Goal: Information Seeking & Learning: Learn about a topic

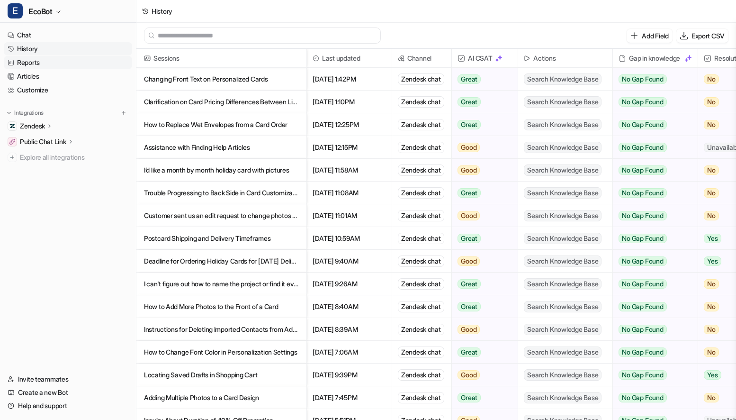
click at [63, 56] on link "Reports" at bounding box center [68, 62] width 128 height 13
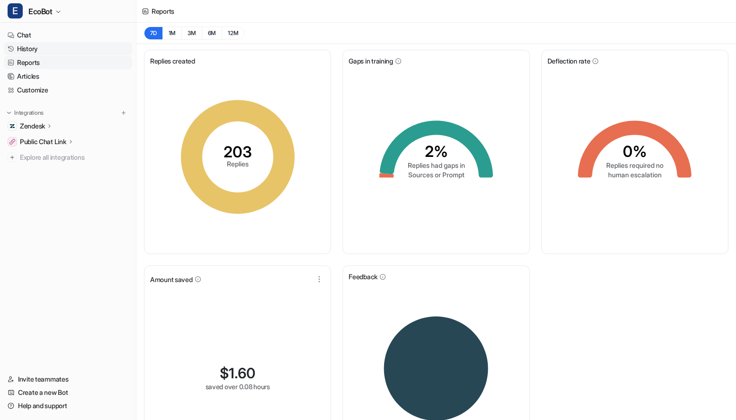
click at [63, 50] on link "History" at bounding box center [68, 48] width 128 height 13
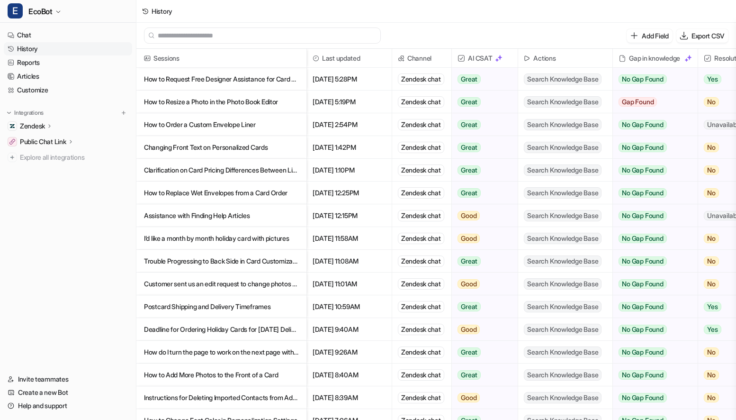
click at [270, 169] on p "Clarification on Card Pricing Differences Between Listing and Product Page" at bounding box center [221, 170] width 155 height 23
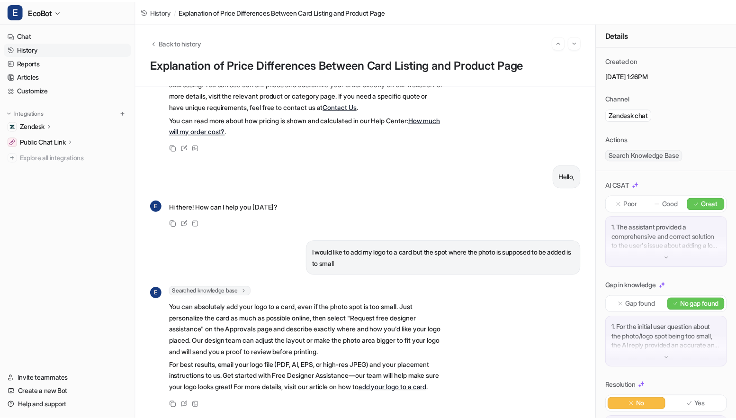
scroll to position [158, 0]
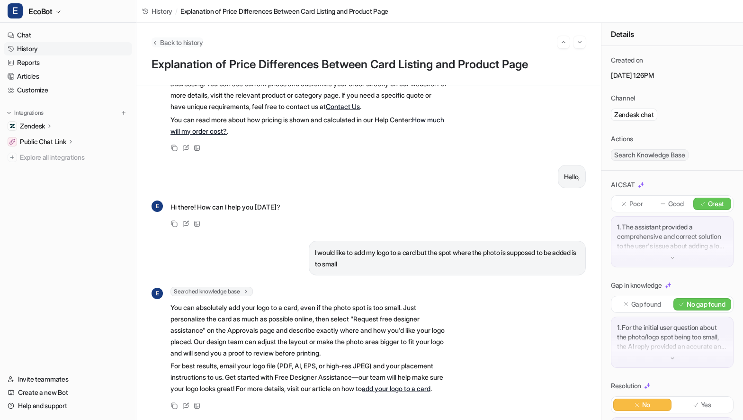
click at [181, 41] on span "Back to history" at bounding box center [181, 42] width 43 height 10
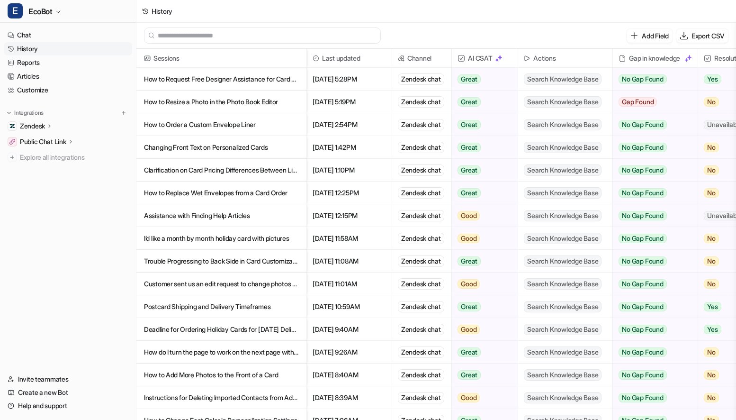
click at [267, 81] on p "How to Request Free Designer Assistance for Card Personalization" at bounding box center [221, 79] width 155 height 23
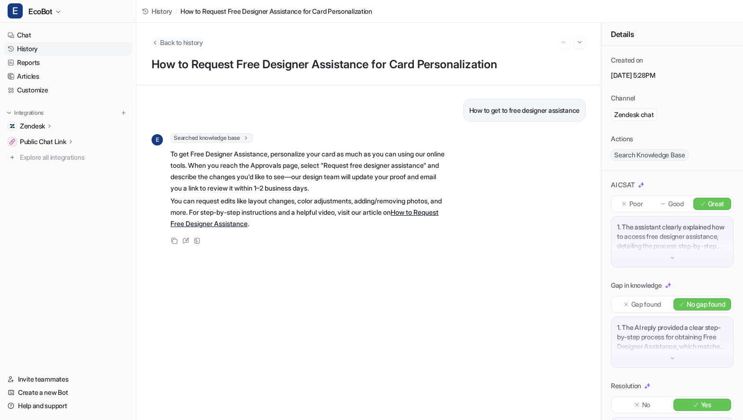
click at [164, 44] on span "Back to history" at bounding box center [181, 42] width 43 height 10
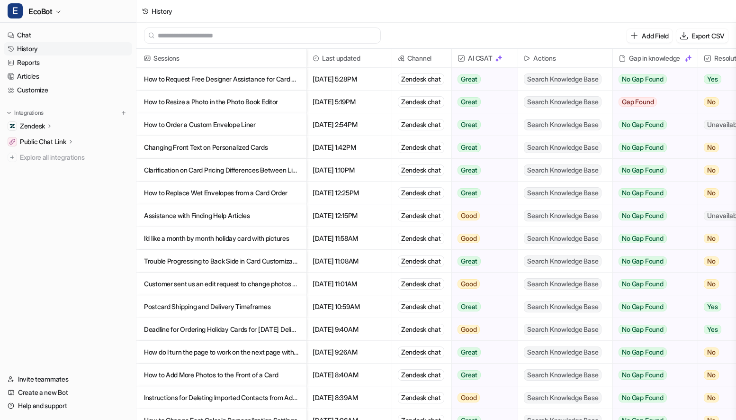
click at [290, 101] on p "How to Resize a Photo in the Photo Book Editor" at bounding box center [221, 101] width 155 height 23
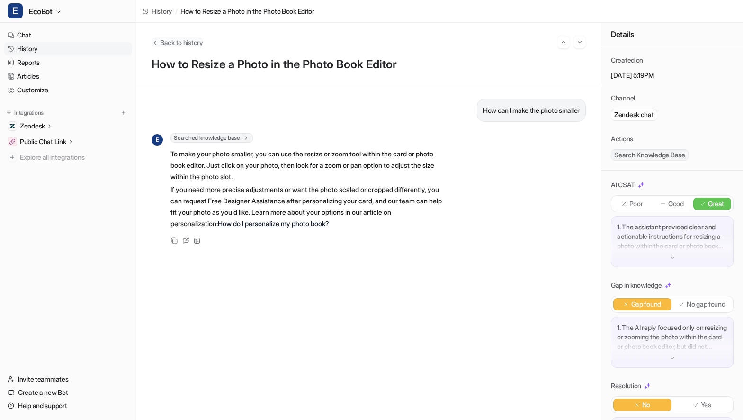
click at [172, 44] on span "Back to history" at bounding box center [181, 42] width 43 height 10
